Goal: Task Accomplishment & Management: Complete application form

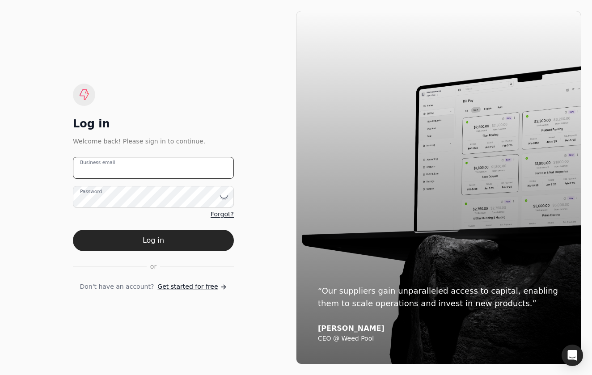
type email "[EMAIL_ADDRESS][DOMAIN_NAME]"
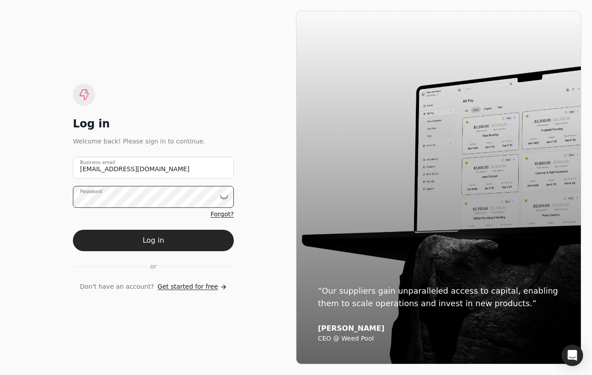
click at [153, 240] on button "Log in" at bounding box center [153, 240] width 161 height 21
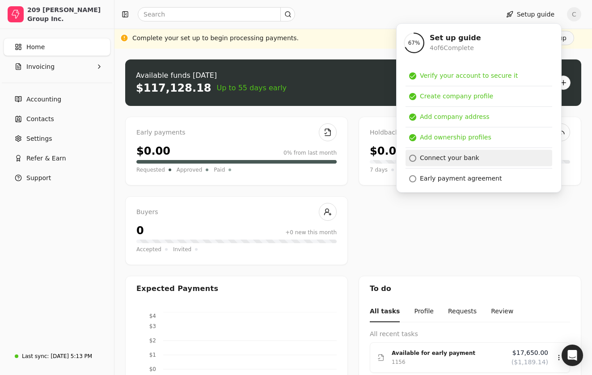
scroll to position [18, 0]
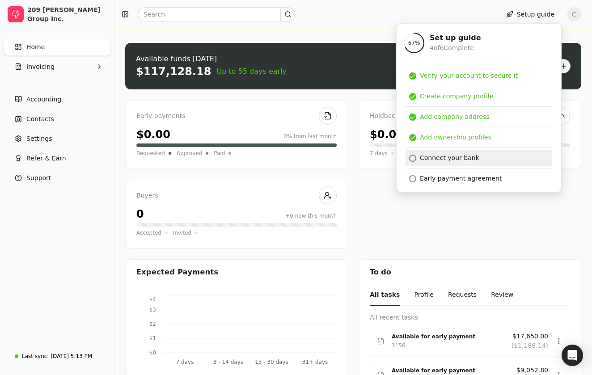
click at [458, 161] on div "Connect your bank" at bounding box center [449, 157] width 59 height 9
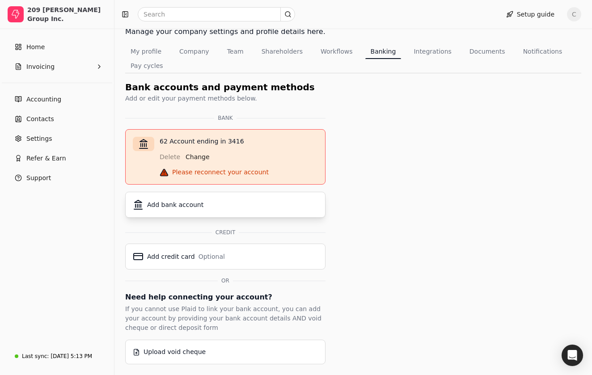
scroll to position [55, 0]
click at [243, 174] on div "Please reconnect your account" at bounding box center [220, 172] width 97 height 9
click at [179, 156] on div "Delete Change" at bounding box center [239, 155] width 158 height 18
click at [201, 205] on div "Add bank account" at bounding box center [225, 204] width 185 height 11
click at [72, 63] on button "Invoicing" at bounding box center [57, 67] width 107 height 18
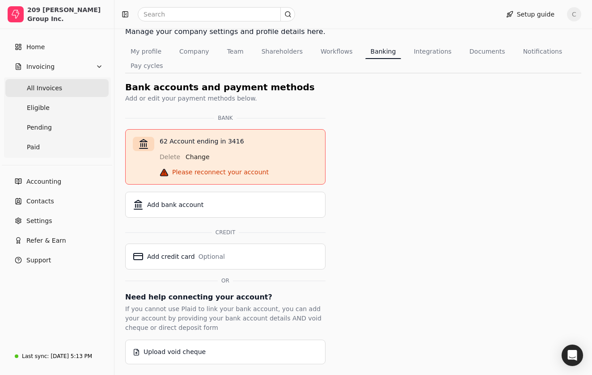
click at [69, 85] on Invoices "All Invoices" at bounding box center [56, 88] width 103 height 18
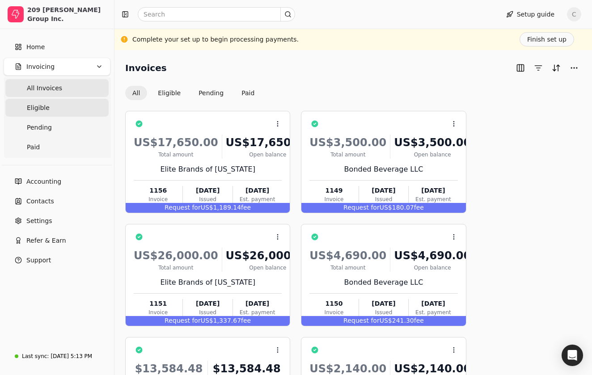
click at [79, 103] on link "Eligible" at bounding box center [56, 108] width 103 height 18
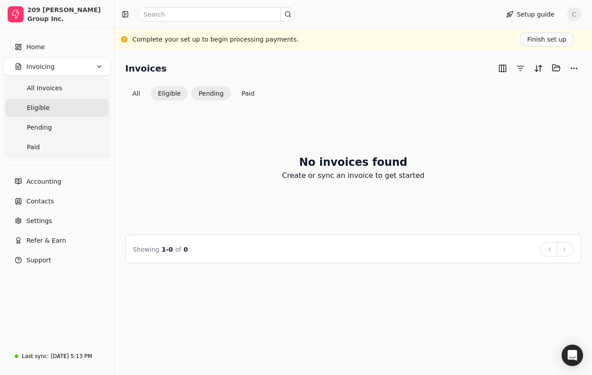
click at [207, 91] on button "Pending" at bounding box center [210, 93] width 39 height 14
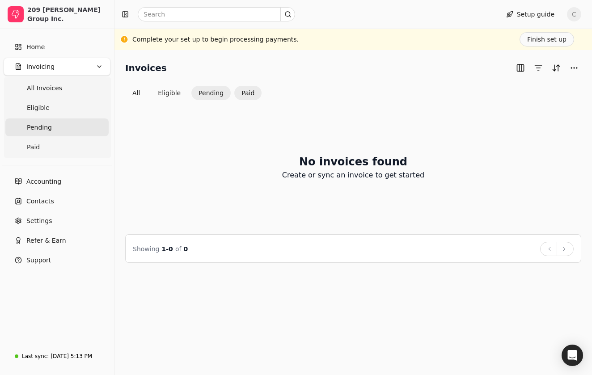
click at [238, 92] on button "Paid" at bounding box center [247, 93] width 27 height 14
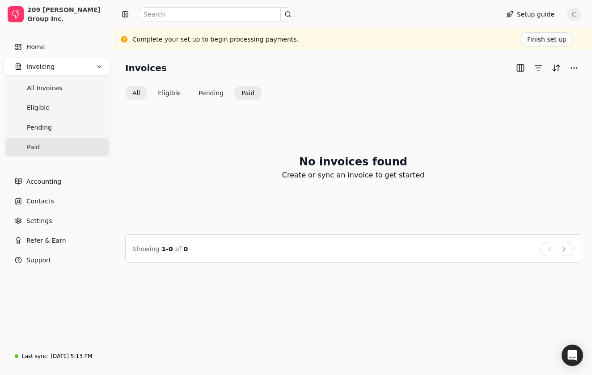
click at [140, 95] on button "All" at bounding box center [136, 93] width 22 height 14
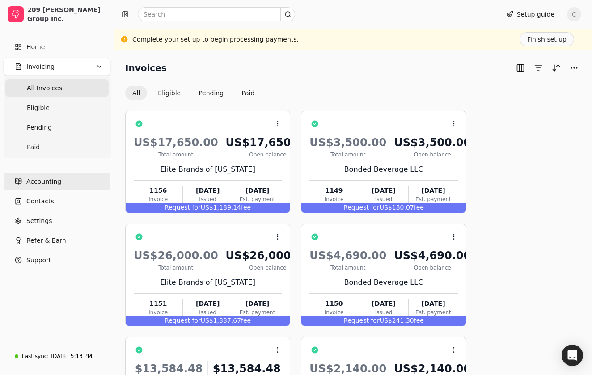
click at [54, 175] on link "Accounting" at bounding box center [57, 182] width 107 height 18
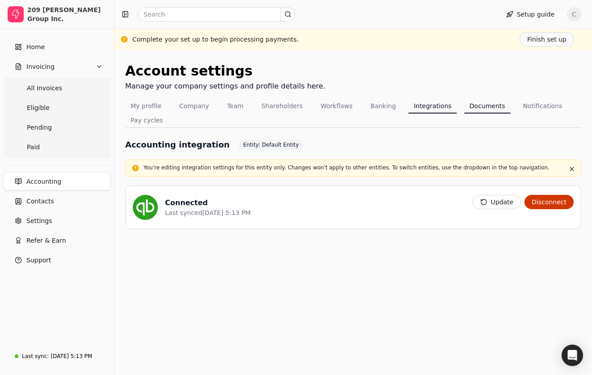
click at [468, 105] on button "Documents" at bounding box center [487, 106] width 46 height 14
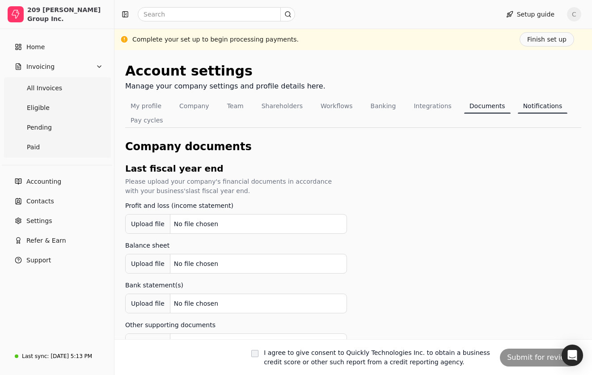
click at [523, 100] on button "Notifications" at bounding box center [543, 106] width 50 height 14
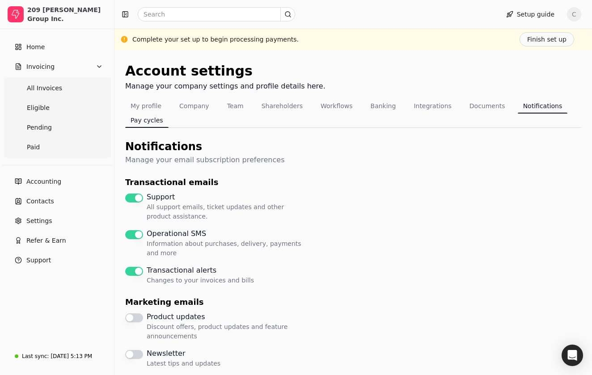
click at [156, 115] on button "Pay cycles" at bounding box center [146, 120] width 43 height 14
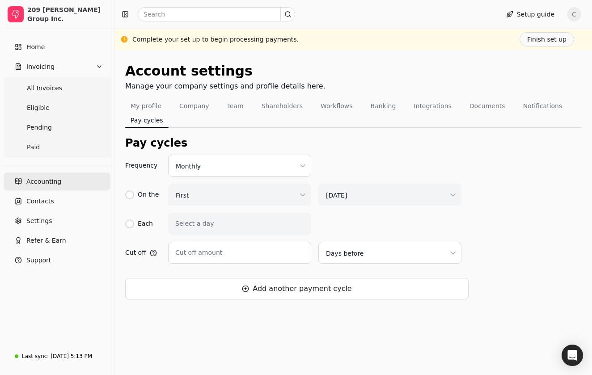
click at [55, 183] on span "Accounting" at bounding box center [43, 181] width 35 height 9
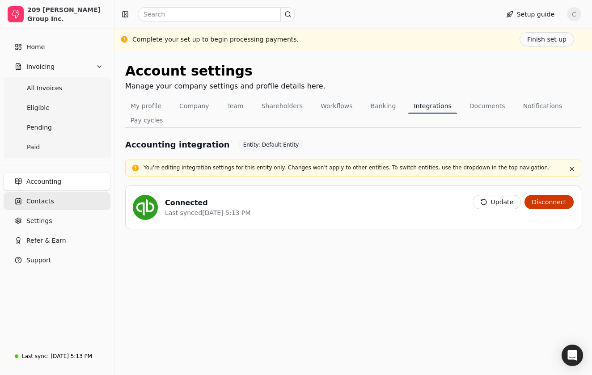
click at [47, 200] on span "Contacts" at bounding box center [40, 201] width 28 height 9
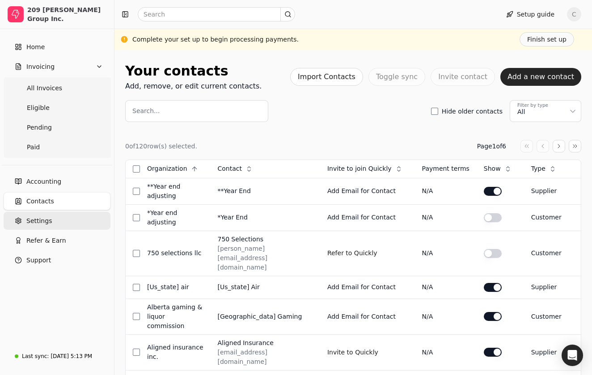
click at [55, 228] on link "Settings" at bounding box center [57, 221] width 107 height 18
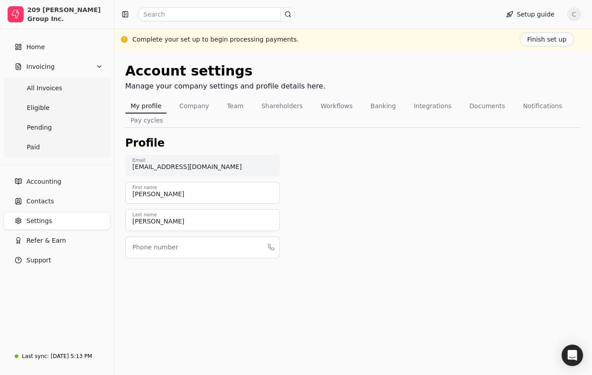
click at [56, 249] on ul "Accounting Contacts Settings Refer & Earn Support" at bounding box center [57, 221] width 107 height 97
click at [55, 242] on span "Refer & Earn" at bounding box center [46, 240] width 40 height 9
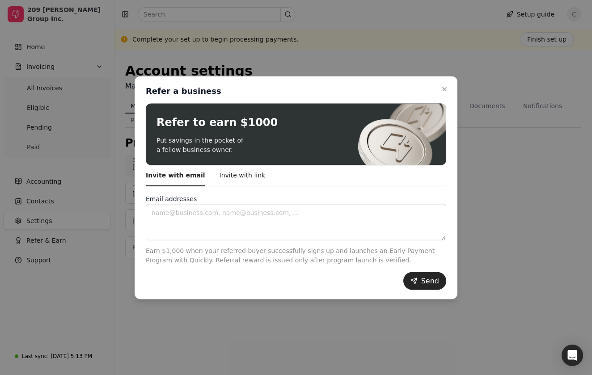
click at [302, 320] on div at bounding box center [296, 187] width 592 height 375
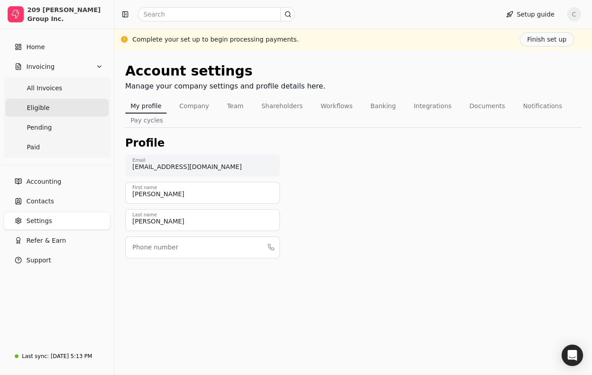
click at [78, 104] on link "Eligible" at bounding box center [56, 108] width 103 height 18
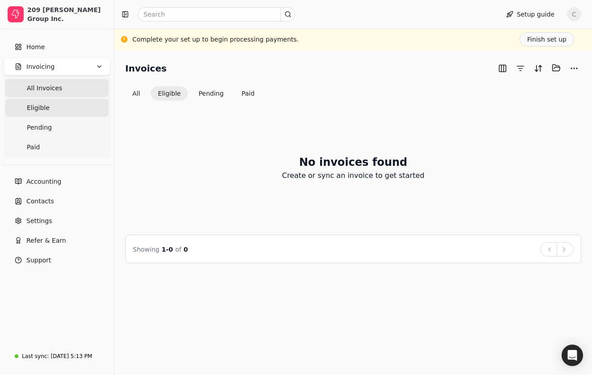
click at [73, 89] on Invoices "All Invoices" at bounding box center [56, 88] width 103 height 18
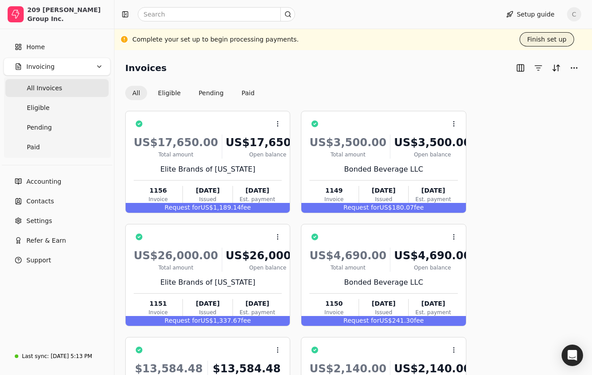
click at [556, 40] on button "Finish set up" at bounding box center [546, 39] width 55 height 14
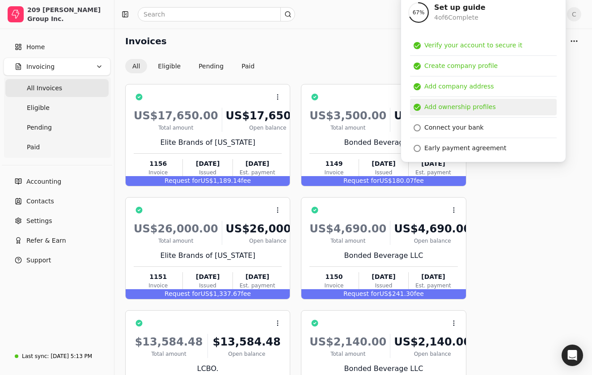
scroll to position [31, 0]
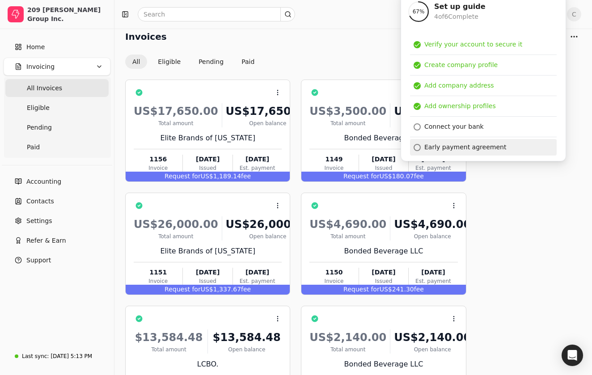
click at [470, 150] on div "Early payment agreement" at bounding box center [465, 147] width 82 height 9
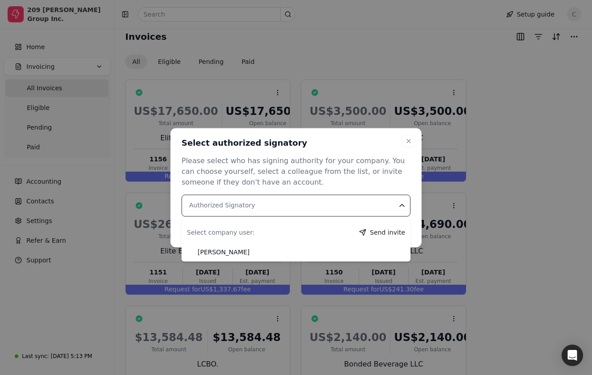
click at [343, 201] on Signatory "Authorized Signatory" at bounding box center [295, 205] width 229 height 22
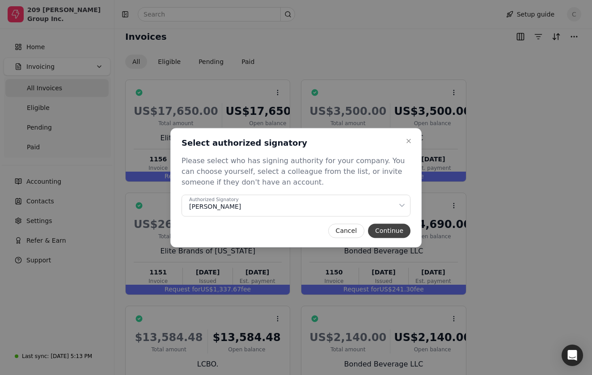
click at [387, 228] on button "Continue" at bounding box center [389, 230] width 42 height 14
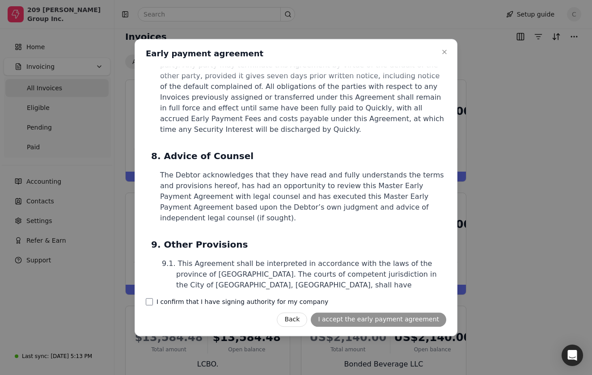
scroll to position [2690, 0]
click at [149, 306] on div "Close Early payment agreement Early payment agreement Master Early Payment Agre…" at bounding box center [296, 187] width 323 height 297
click at [151, 300] on company "I confirm that I have signing authority for my company" at bounding box center [149, 301] width 7 height 7
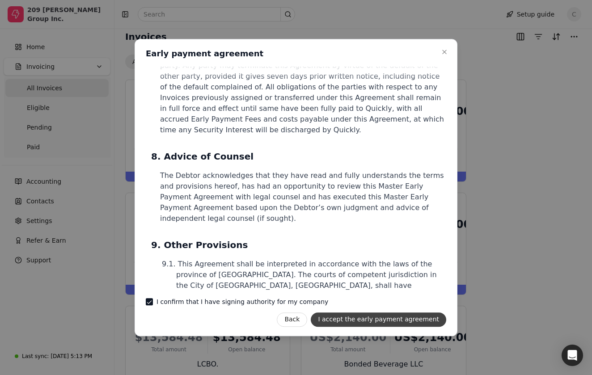
click at [365, 313] on button "I accept the early payment agreement" at bounding box center [378, 319] width 135 height 14
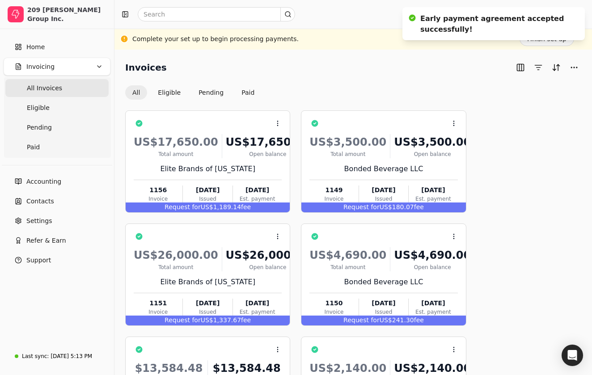
scroll to position [0, 0]
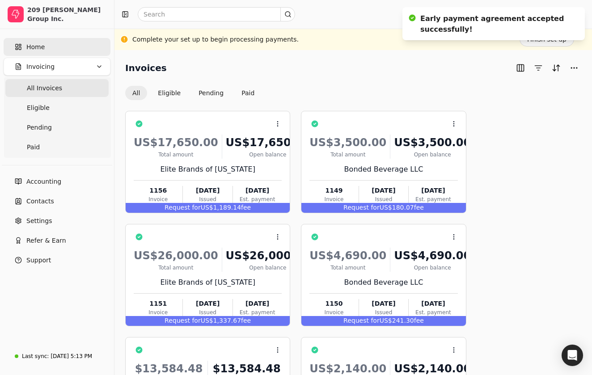
click at [58, 41] on link "Home" at bounding box center [57, 47] width 107 height 18
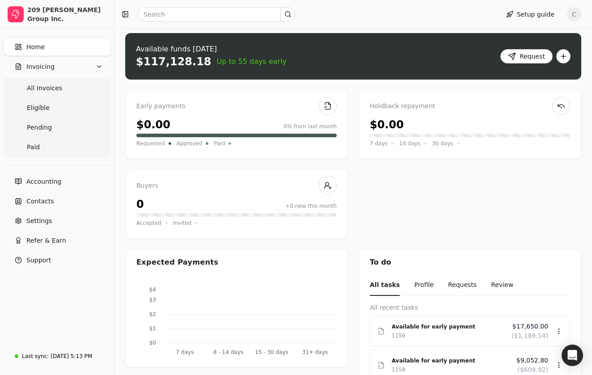
scroll to position [43, 0]
